Goal: Transaction & Acquisition: Download file/media

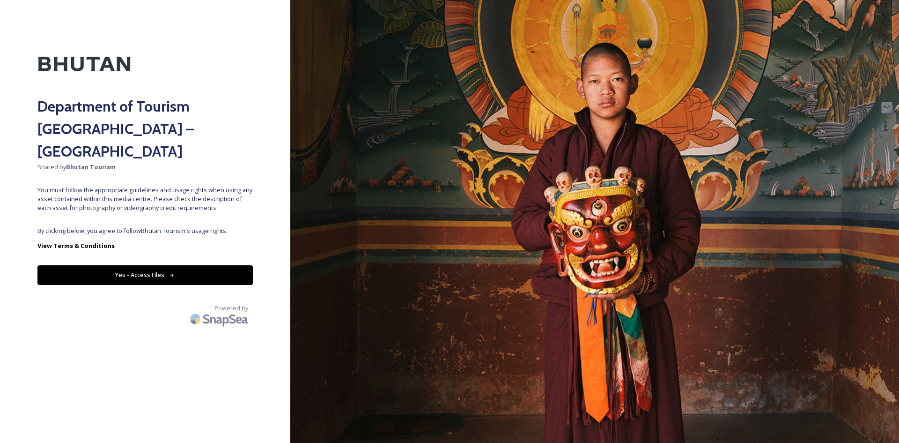
click at [134, 265] on button "Yes - Access Files" at bounding box center [144, 274] width 215 height 19
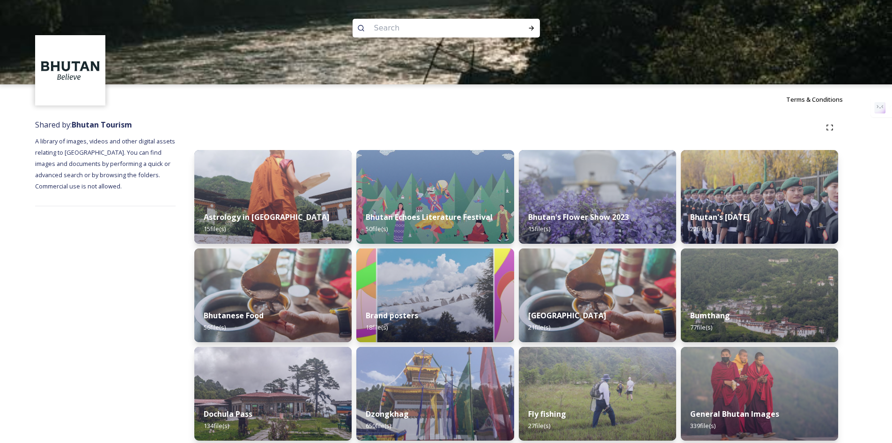
click at [375, 21] on input at bounding box center [433, 28] width 128 height 21
type input "dagala"
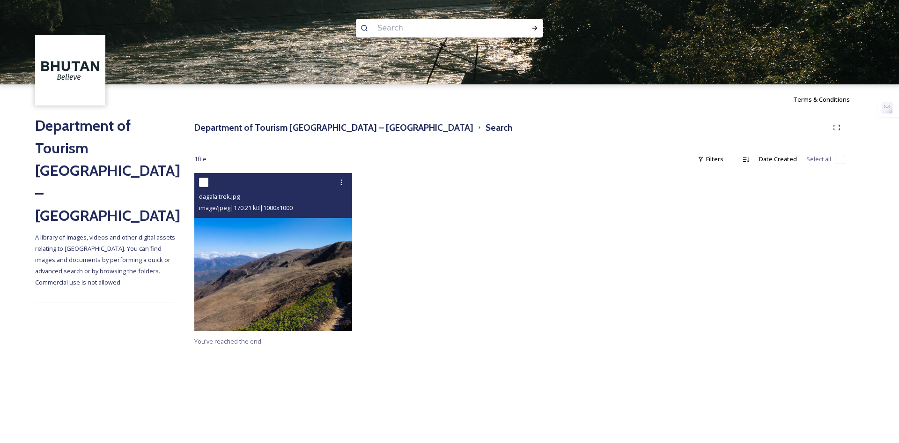
click at [242, 258] on img at bounding box center [273, 252] width 158 height 158
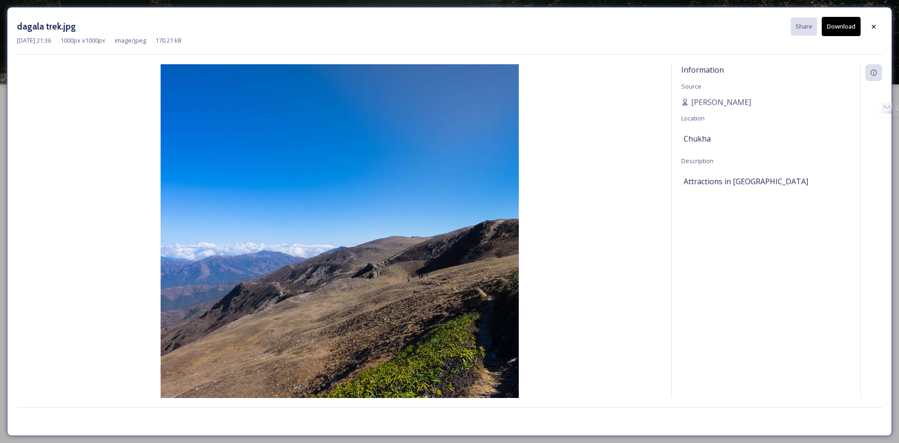
click at [846, 26] on button "Download" at bounding box center [841, 26] width 39 height 19
click at [877, 29] on icon at bounding box center [873, 26] width 7 height 7
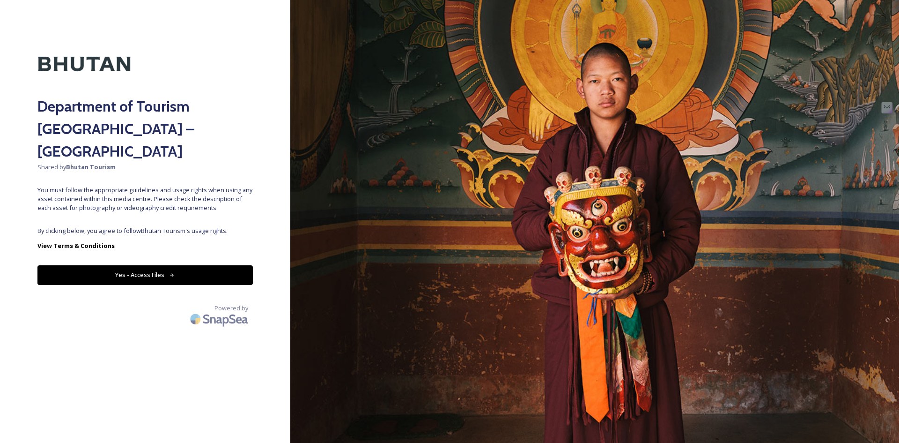
click at [176, 265] on button "Yes - Access Files" at bounding box center [144, 274] width 215 height 19
